Goal: Find specific page/section: Find specific page/section

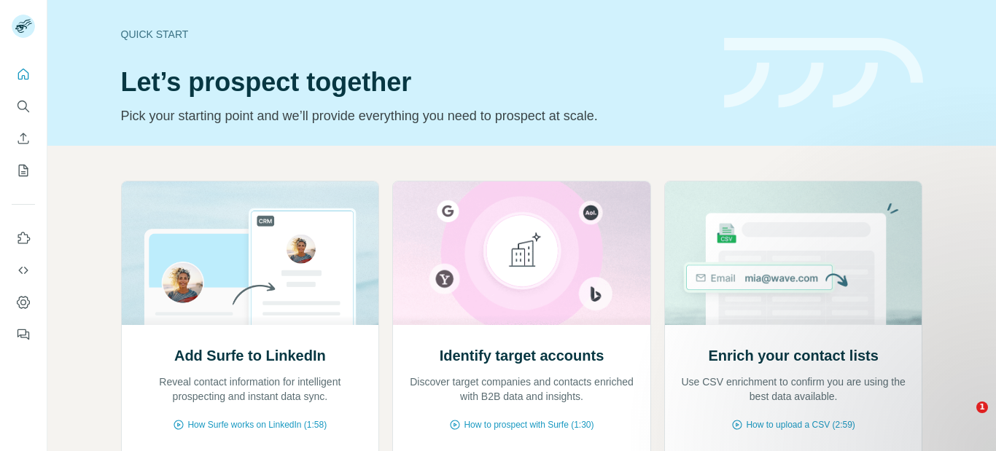
click at [3, 108] on div at bounding box center [23, 199] width 47 height 295
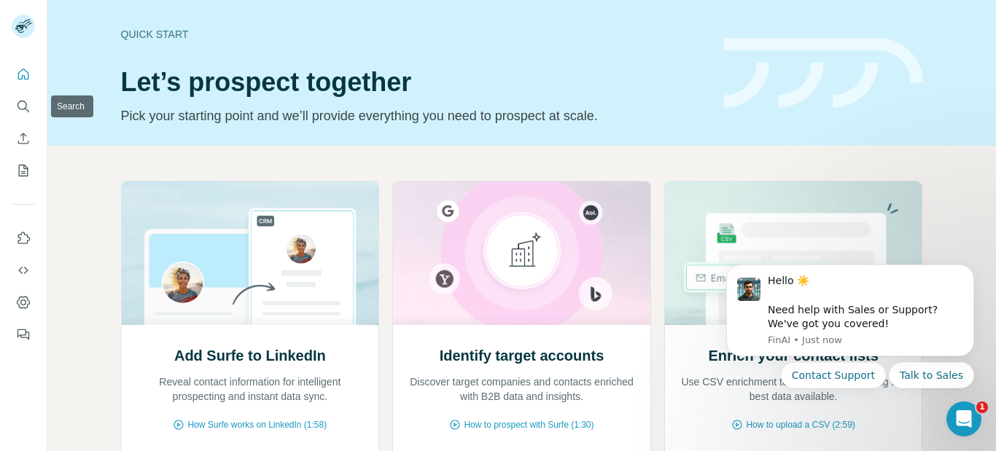
click at [43, 110] on div at bounding box center [23, 199] width 47 height 295
click at [12, 100] on button "Search" at bounding box center [23, 106] width 23 height 26
click at [22, 104] on icon "Search" at bounding box center [23, 106] width 15 height 15
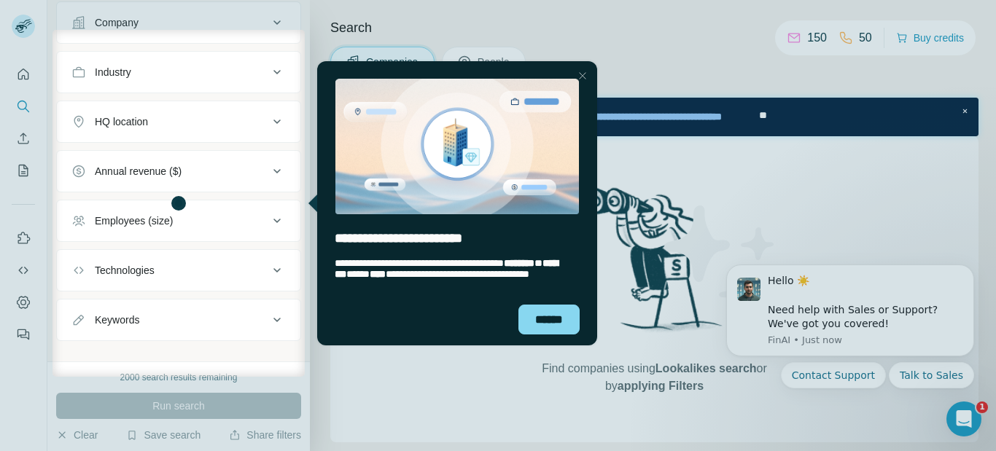
scroll to position [136, 0]
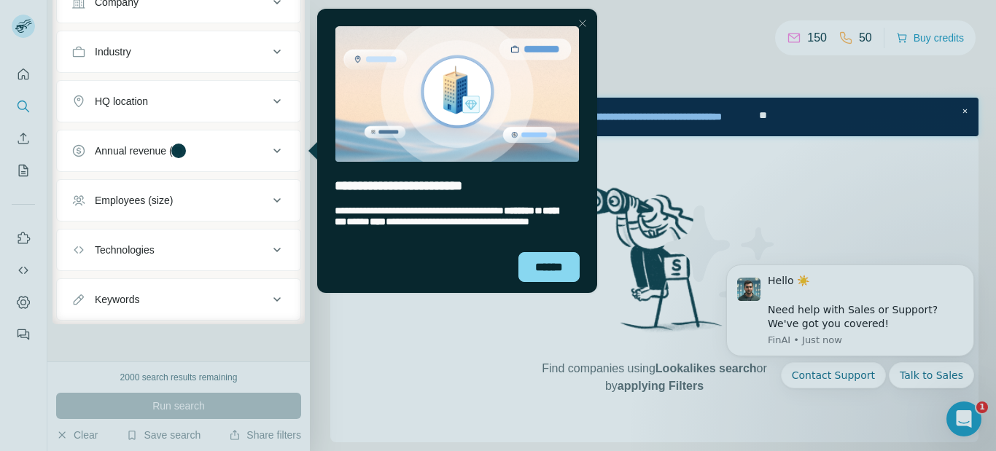
drag, startPoint x: 377, startPoint y: 361, endPoint x: 313, endPoint y: 322, distance: 74.9
click at [362, 352] on div at bounding box center [498, 387] width 996 height 127
click at [16, 139] on div at bounding box center [26, 150] width 52 height 347
click at [549, 259] on div "******" at bounding box center [548, 267] width 61 height 30
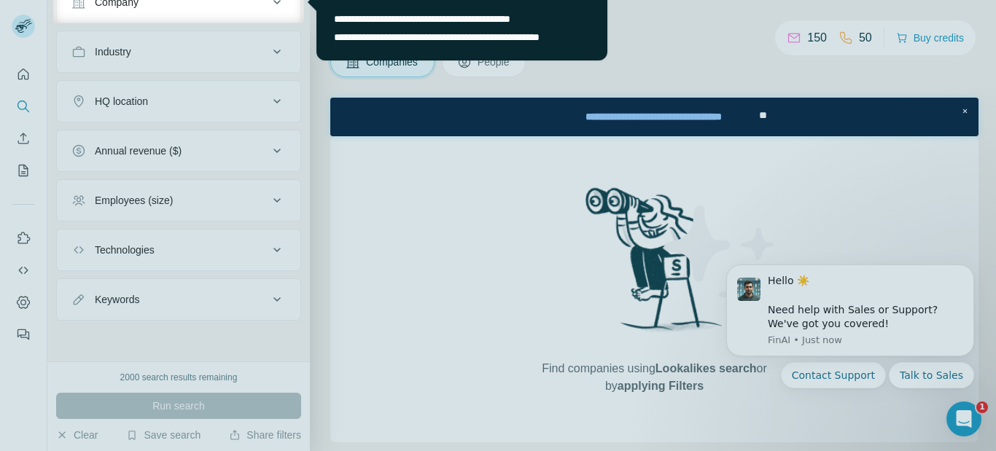
scroll to position [0, 0]
